Goal: Task Accomplishment & Management: Manage account settings

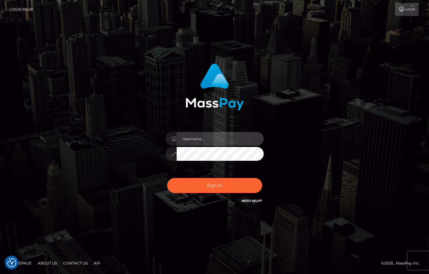
click at [222, 143] on input "text" at bounding box center [220, 139] width 87 height 14
type input "[PERSON_NAME]"
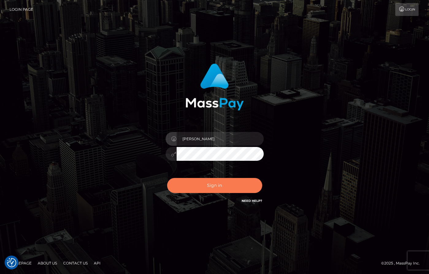
click at [235, 188] on button "Sign in" at bounding box center [214, 185] width 95 height 15
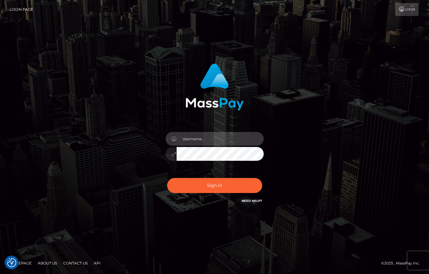
click at [216, 138] on input "text" at bounding box center [220, 139] width 87 height 14
type input "[PERSON_NAME]"
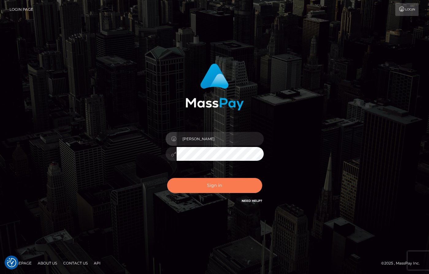
click at [246, 189] on button "Sign in" at bounding box center [214, 185] width 95 height 15
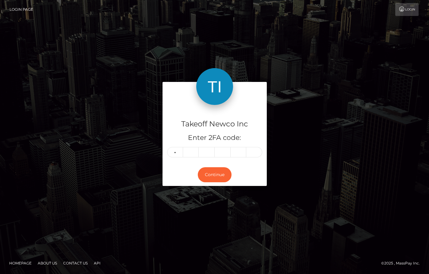
type input "3"
type input "7"
type input "5"
type input "2"
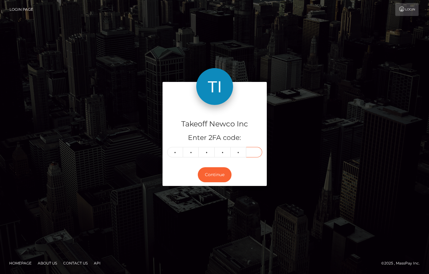
type input "4"
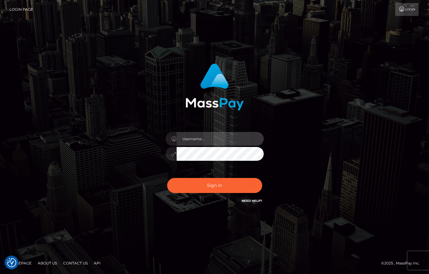
click at [218, 140] on input "text" at bounding box center [220, 139] width 87 height 14
type input "[PERSON_NAME]"
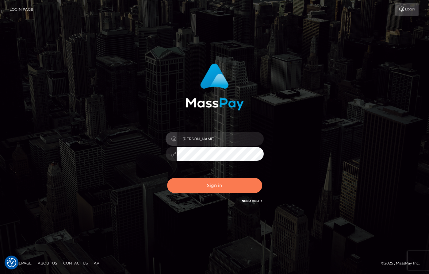
click at [239, 181] on button "Sign in" at bounding box center [214, 185] width 95 height 15
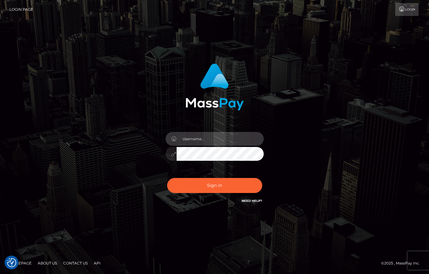
click at [215, 140] on input "text" at bounding box center [220, 139] width 87 height 14
type input "[PERSON_NAME]"
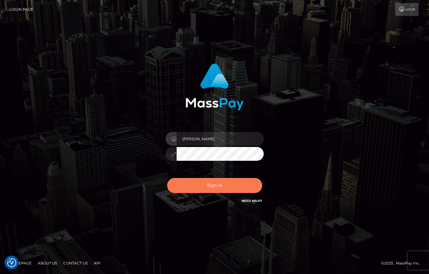
click at [223, 189] on button "Sign in" at bounding box center [214, 185] width 95 height 15
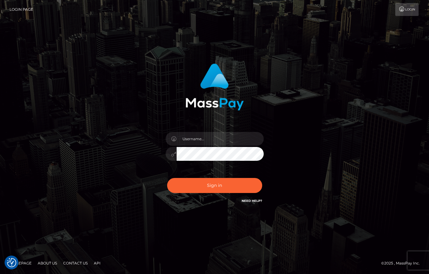
click at [216, 146] on div at bounding box center [214, 150] width 107 height 47
click at [220, 139] on input "text" at bounding box center [220, 139] width 87 height 14
type input "[PERSON_NAME]"
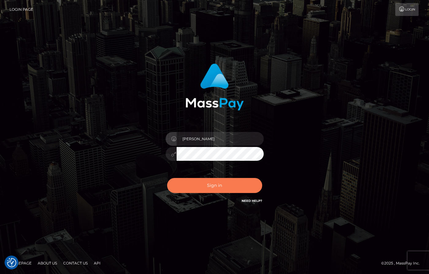
click at [228, 185] on button "Sign in" at bounding box center [214, 185] width 95 height 15
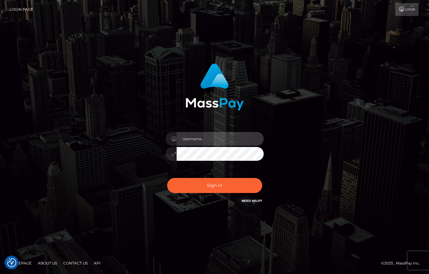
click at [224, 135] on input "text" at bounding box center [220, 139] width 87 height 14
type input "[PERSON_NAME]"
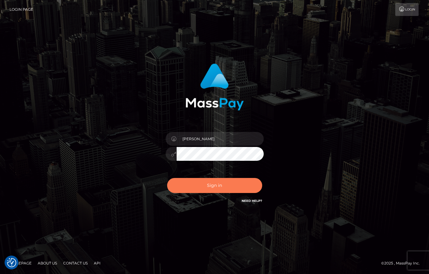
click at [234, 185] on button "Sign in" at bounding box center [214, 185] width 95 height 15
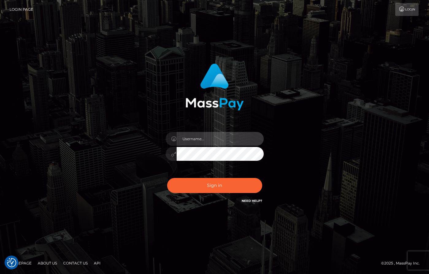
click at [203, 143] on input "text" at bounding box center [220, 139] width 87 height 14
type input "dany baker boulanger"
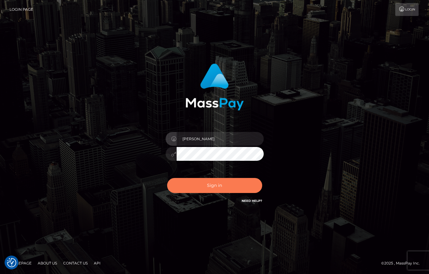
click at [224, 183] on button "Sign in" at bounding box center [214, 185] width 95 height 15
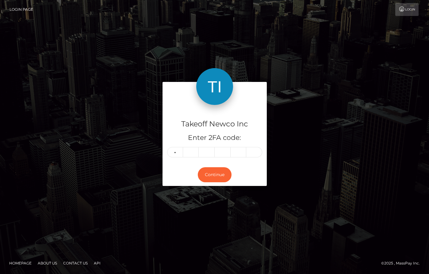
type input "8"
type input "0"
type input "1"
type input "7"
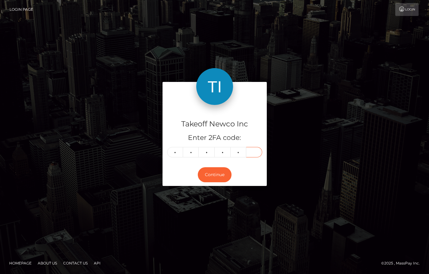
type input "8"
